Goal: Information Seeking & Learning: Learn about a topic

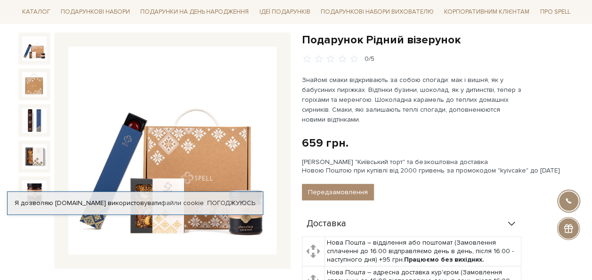
scroll to position [94, 0]
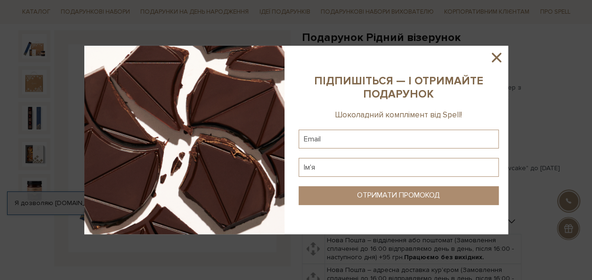
click at [499, 56] on icon at bounding box center [496, 57] width 16 height 16
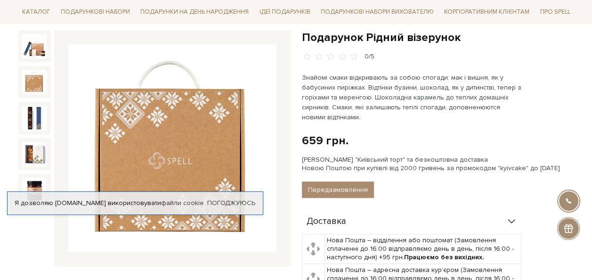
click at [42, 87] on img at bounding box center [34, 82] width 24 height 24
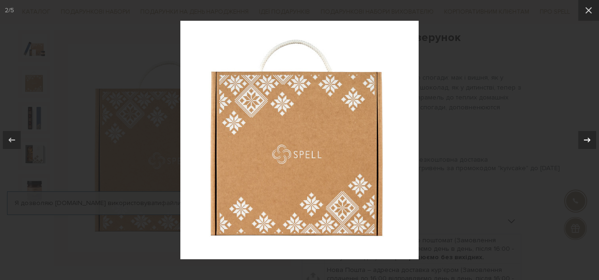
click at [585, 141] on icon at bounding box center [586, 139] width 11 height 11
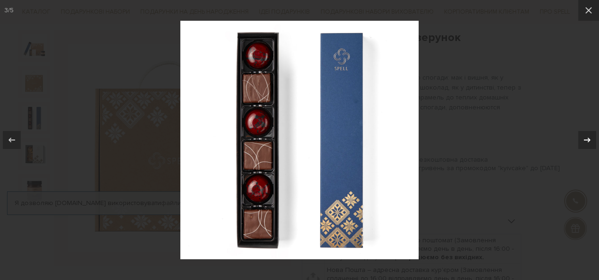
click at [583, 141] on icon at bounding box center [586, 139] width 11 height 11
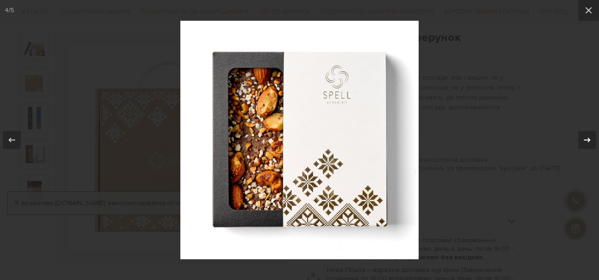
click at [582, 140] on icon at bounding box center [586, 139] width 11 height 11
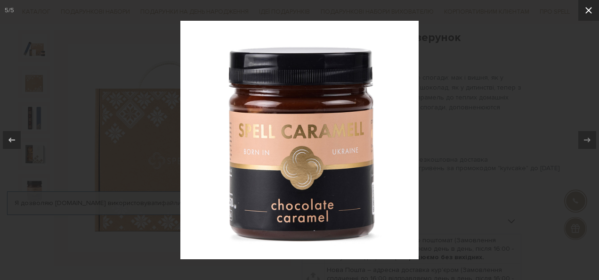
drag, startPoint x: 588, startPoint y: 12, endPoint x: 566, endPoint y: 18, distance: 22.8
click at [587, 13] on icon at bounding box center [588, 10] width 11 height 11
